Goal: Task Accomplishment & Management: Complete application form

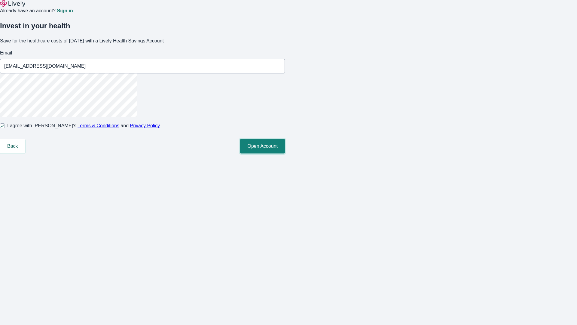
click at [285, 153] on button "Open Account" at bounding box center [262, 146] width 45 height 14
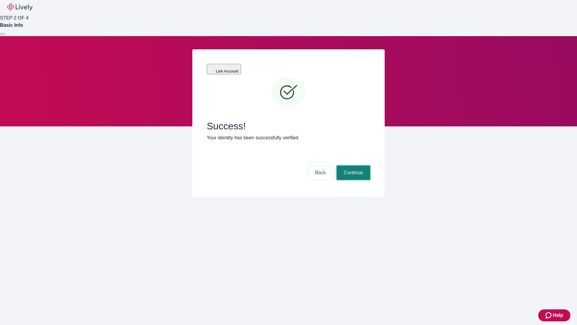
click at [352, 165] on button "Continue" at bounding box center [354, 172] width 34 height 14
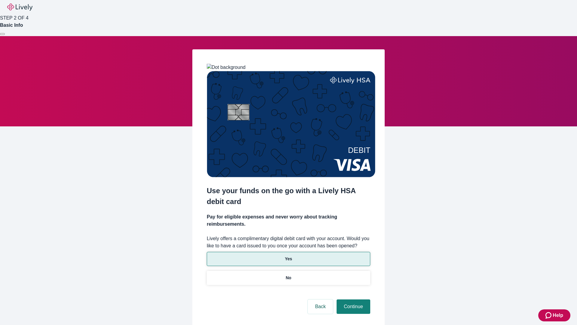
click at [288, 255] on p "Yes" at bounding box center [288, 258] width 7 height 6
click at [352, 299] on button "Continue" at bounding box center [354, 306] width 34 height 14
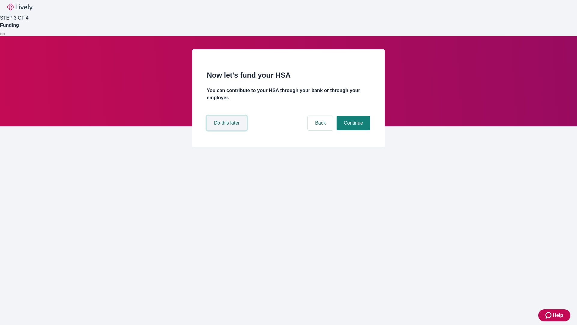
click at [227, 130] on button "Do this later" at bounding box center [227, 123] width 40 height 14
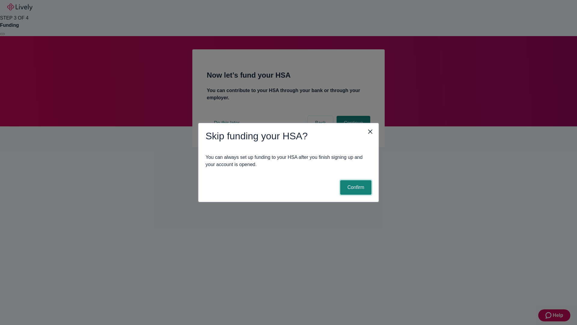
click at [355, 187] on button "Confirm" at bounding box center [355, 187] width 31 height 14
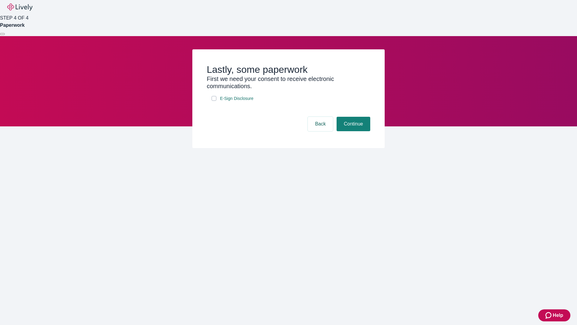
click at [214, 101] on input "E-Sign Disclosure" at bounding box center [214, 98] width 5 height 5
checkbox input "true"
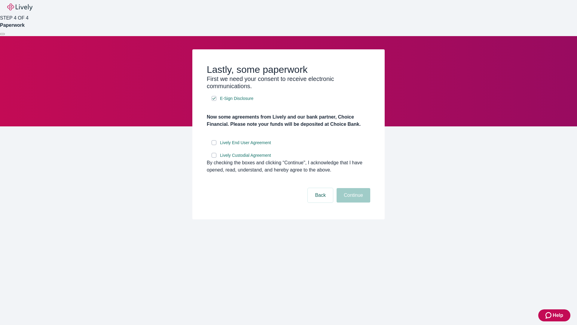
click at [214, 145] on input "Lively End User Agreement" at bounding box center [214, 142] width 5 height 5
checkbox input "true"
click at [214, 157] on input "Lively Custodial Agreement" at bounding box center [214, 155] width 5 height 5
checkbox input "true"
click at [352, 202] on button "Continue" at bounding box center [354, 195] width 34 height 14
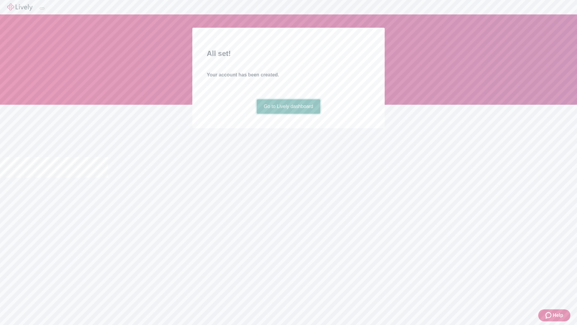
click at [288, 114] on link "Go to Lively dashboard" at bounding box center [289, 106] width 64 height 14
